Goal: Information Seeking & Learning: Learn about a topic

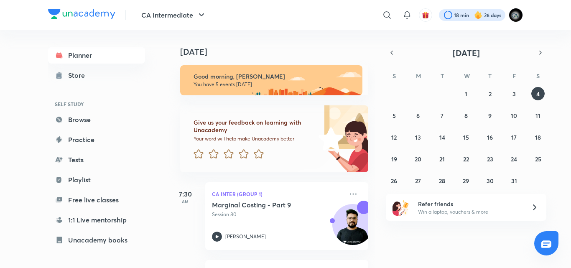
click at [463, 15] on div at bounding box center [472, 15] width 66 height 12
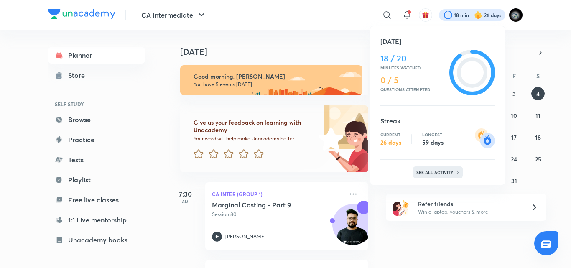
click at [430, 166] on div "See all activity" at bounding box center [438, 172] width 50 height 12
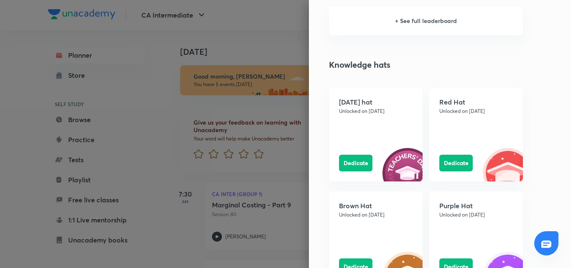
scroll to position [719, 0]
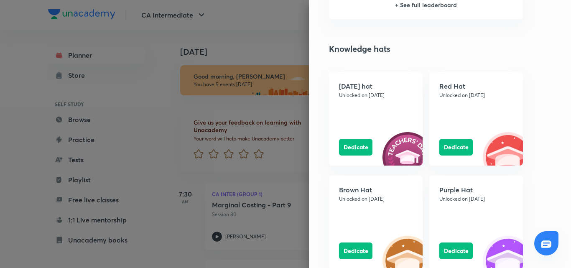
click at [275, 39] on div at bounding box center [285, 134] width 571 height 268
